Goal: Find contact information

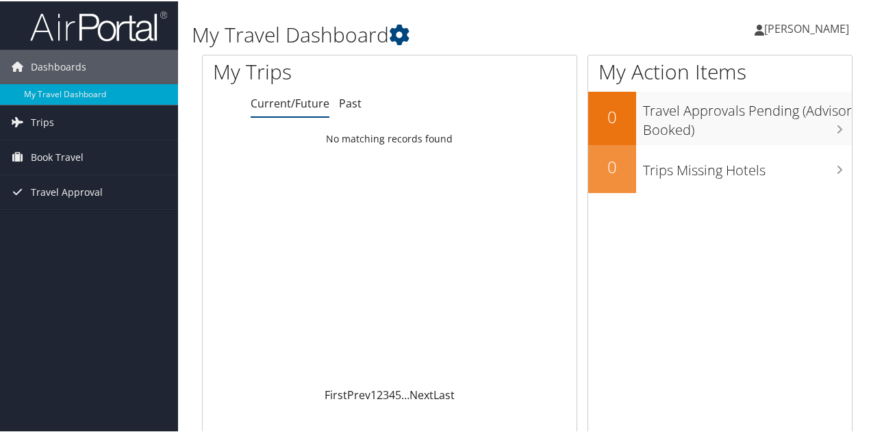
click at [778, 33] on span "[PERSON_NAME]" at bounding box center [806, 27] width 85 height 15
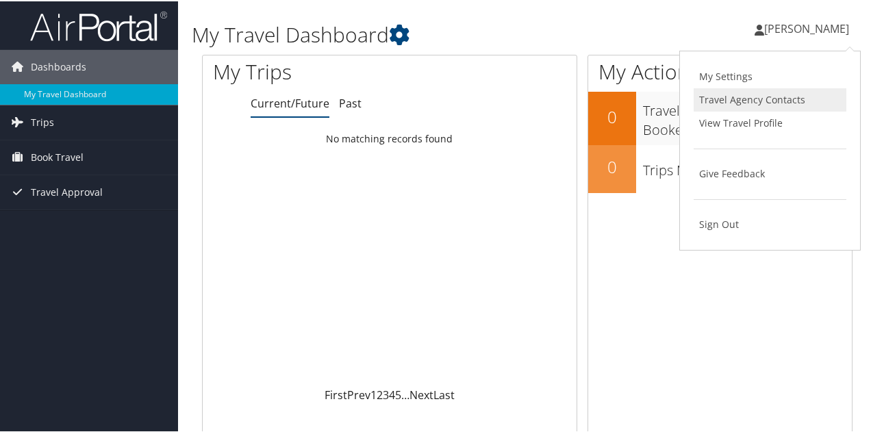
click at [758, 94] on link "Travel Agency Contacts" at bounding box center [769, 98] width 153 height 23
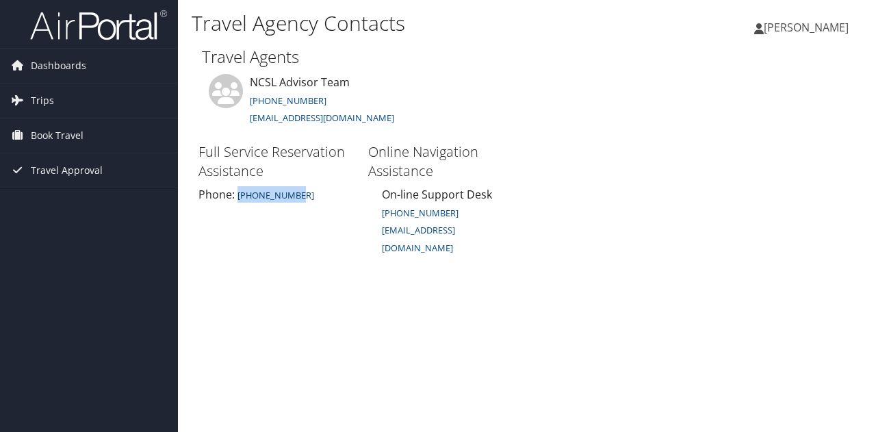
drag, startPoint x: 305, startPoint y: 192, endPoint x: 237, endPoint y: 190, distance: 67.8
click at [237, 190] on div "Phone: 800-360-5044" at bounding box center [276, 194] width 156 height 16
